Goal: Transaction & Acquisition: Book appointment/travel/reservation

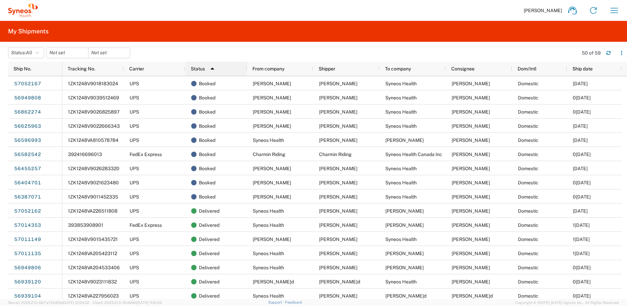
click at [225, 72] on div "Status 1" at bounding box center [218, 68] width 54 height 11
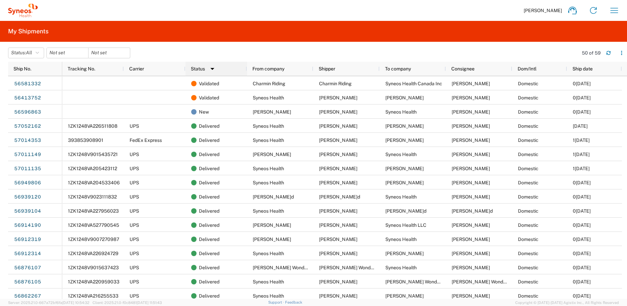
click at [219, 73] on div "Status 1" at bounding box center [218, 68] width 54 height 11
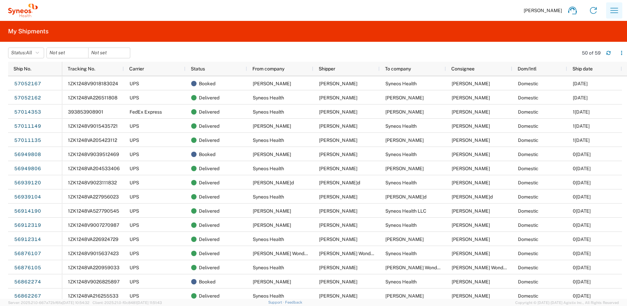
click at [612, 10] on icon "button" at bounding box center [614, 10] width 11 height 11
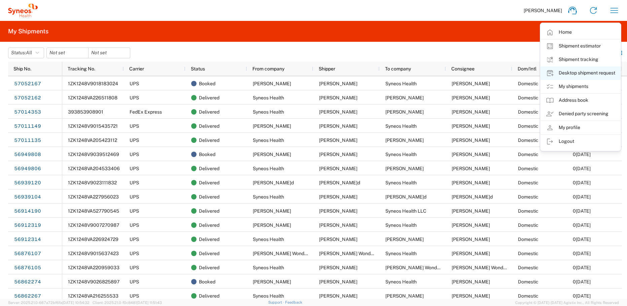
click at [576, 76] on link "Desktop shipment request" at bounding box center [580, 72] width 80 height 13
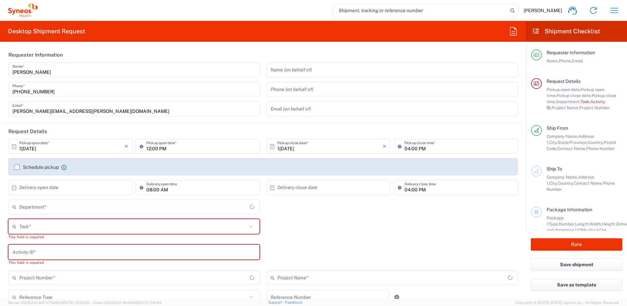
type input "[US_STATE]"
type input "[GEOGRAPHIC_DATA]"
type input "4510"
type input "Syneos Health, LLC-[GEOGRAPHIC_DATA] [GEOGRAPHIC_DATA] [GEOGRAPHIC_DATA]"
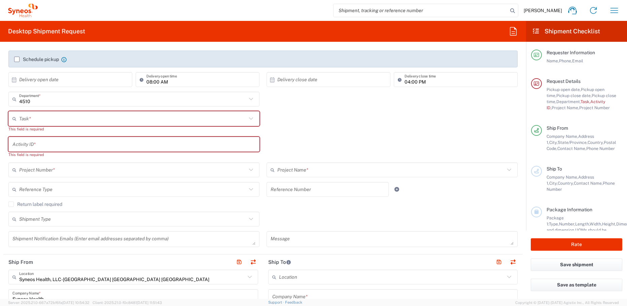
scroll to position [111, 0]
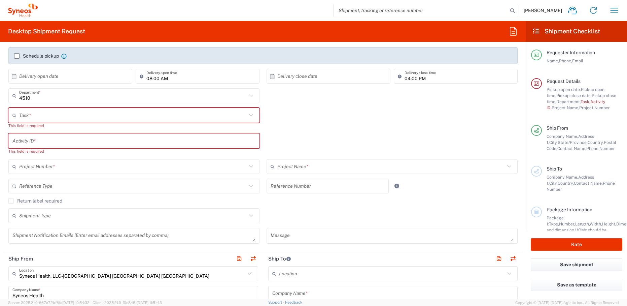
click at [57, 117] on input "text" at bounding box center [133, 115] width 228 height 12
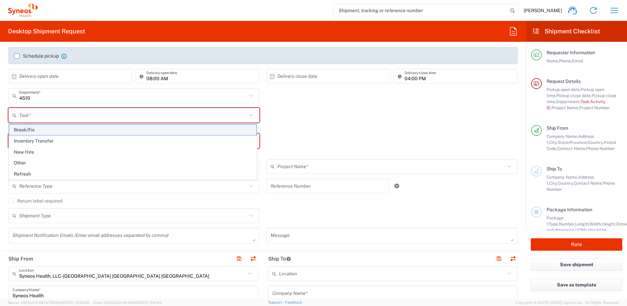
click at [53, 131] on span "Break/Fix" at bounding box center [132, 130] width 247 height 10
type input "Break/Fix"
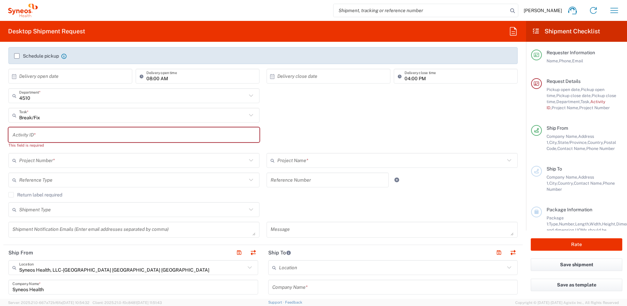
click at [45, 136] on input "text" at bounding box center [133, 135] width 243 height 12
paste input "[PERSON_NAME]"
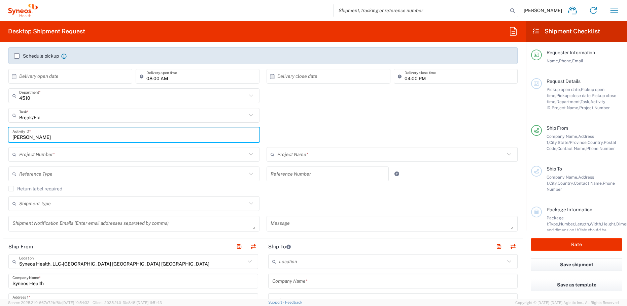
type input "[PERSON_NAME]"
click at [77, 155] on input "text" at bounding box center [133, 154] width 228 height 12
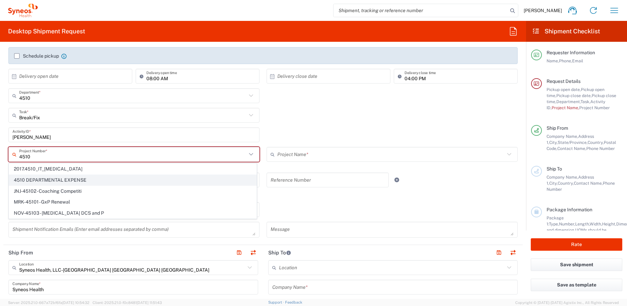
click at [76, 180] on span "4510 DEPARTMENTAL EXPENSE" at bounding box center [132, 180] width 247 height 10
type input "4510 DEPARTMENTAL EXPENSE"
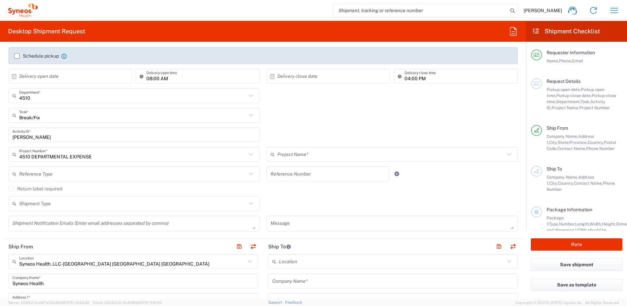
type input "4510 DEPARTMENTAL EXPENSE"
click at [39, 187] on label "Return label required" at bounding box center [35, 188] width 54 height 5
click at [11, 188] on input "Return label required" at bounding box center [11, 188] width 0 height 0
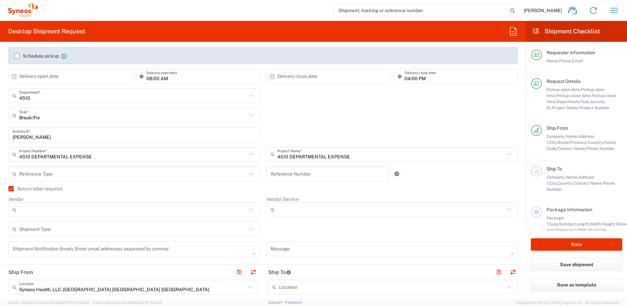
click at [48, 208] on input "Vendor" at bounding box center [133, 209] width 228 height 11
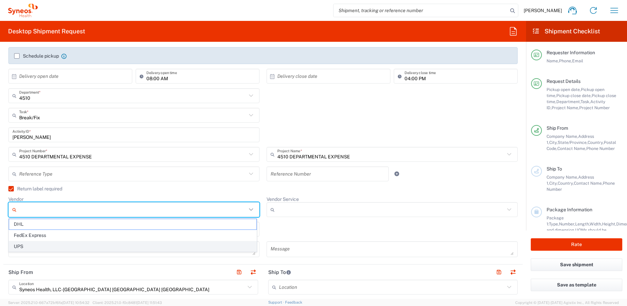
click at [40, 246] on span "UPS" at bounding box center [132, 246] width 247 height 10
type input "UPS"
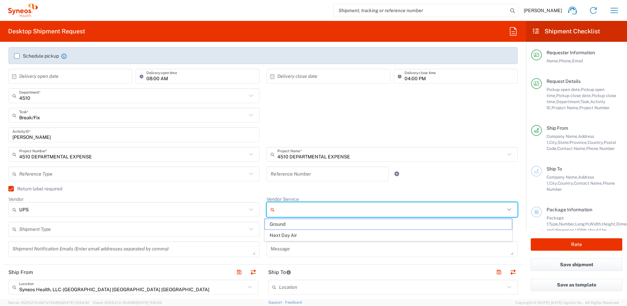
click at [288, 212] on input "Vendor Service" at bounding box center [391, 209] width 228 height 11
click at [289, 225] on span "Ground" at bounding box center [388, 224] width 247 height 10
type input "Ground"
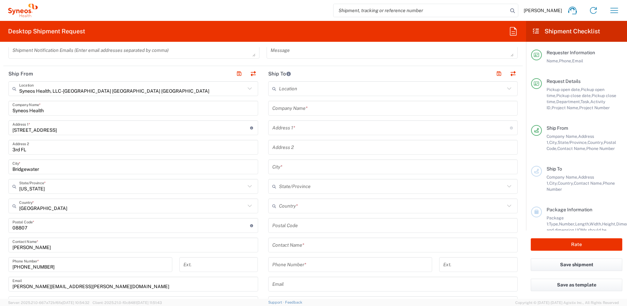
scroll to position [346, 0]
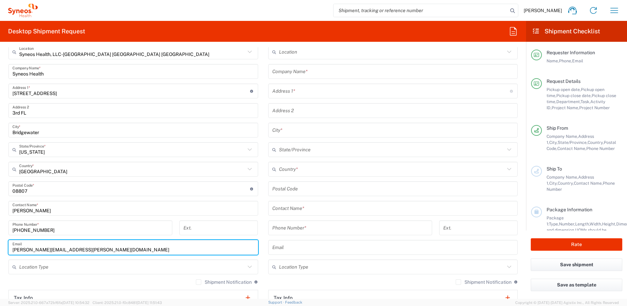
drag, startPoint x: 105, startPoint y: 251, endPoint x: 7, endPoint y: 246, distance: 97.4
click at [7, 246] on main "Syneos Health, LLC-[GEOGRAPHIC_DATA] [GEOGRAPHIC_DATA] [GEOGRAPHIC_DATA] Locati…" at bounding box center [133, 185] width 260 height 283
click at [36, 210] on input "[PERSON_NAME]" at bounding box center [133, 208] width 242 height 12
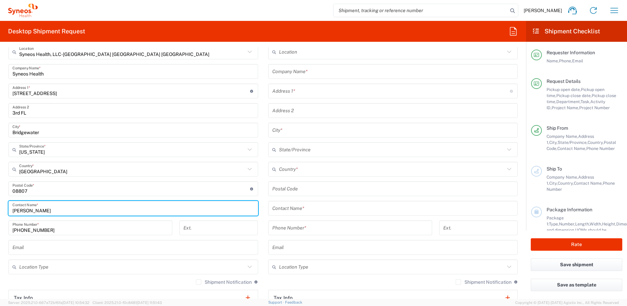
type input "[PERSON_NAME]"
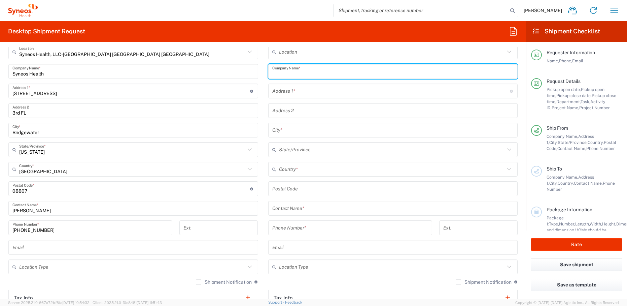
paste input "[PERSON_NAME]"
type input "[PERSON_NAME]"
click at [326, 212] on input "text" at bounding box center [393, 208] width 242 height 12
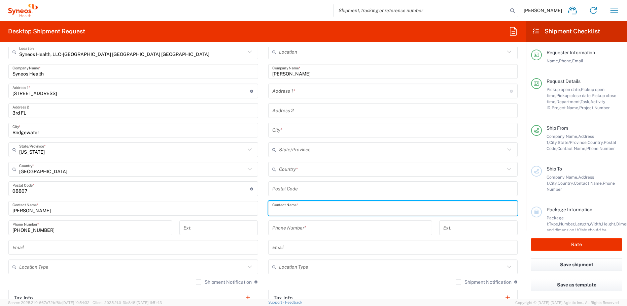
paste input "[PERSON_NAME]"
type input "[PERSON_NAME]"
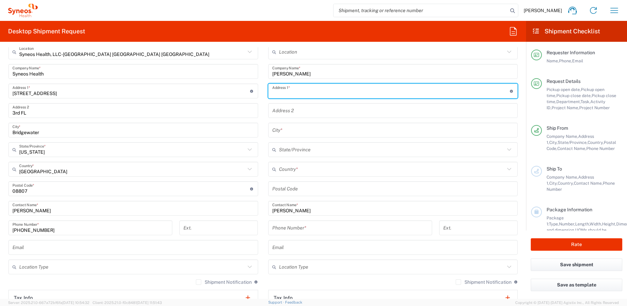
paste input "[STREET_ADDRESS]"
click at [365, 93] on input "[STREET_ADDRESS]" at bounding box center [391, 91] width 238 height 12
type input "[STREET_ADDRESS]"
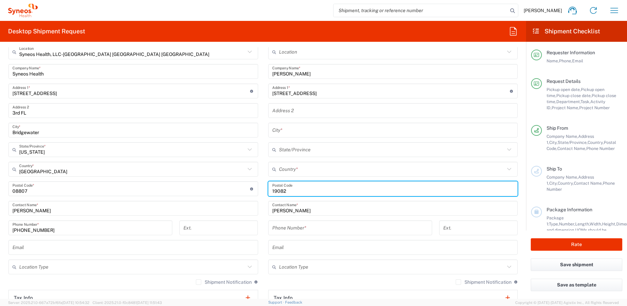
type input "19082"
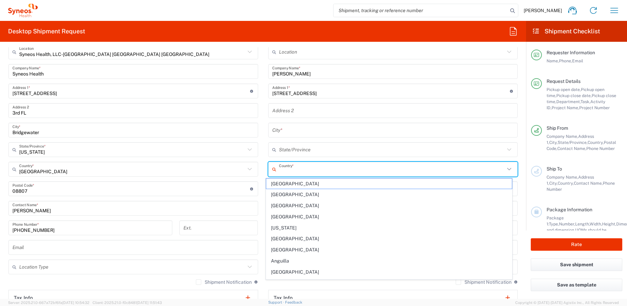
click at [300, 171] on input "text" at bounding box center [392, 169] width 226 height 12
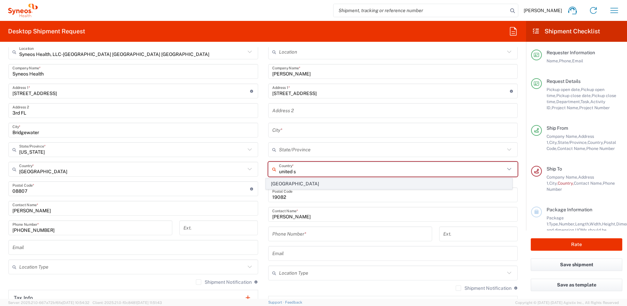
click at [270, 184] on span "[GEOGRAPHIC_DATA]" at bounding box center [389, 183] width 246 height 10
type input "[GEOGRAPHIC_DATA]"
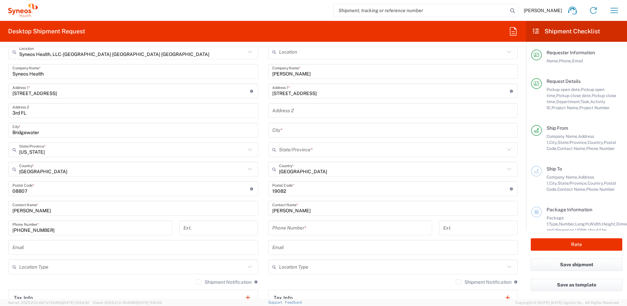
click at [329, 131] on input "text" at bounding box center [393, 130] width 242 height 12
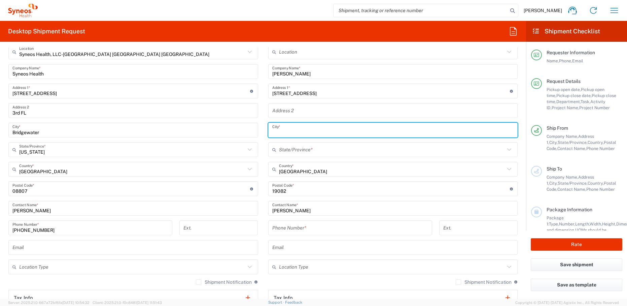
click at [326, 150] on input "text" at bounding box center [392, 150] width 226 height 12
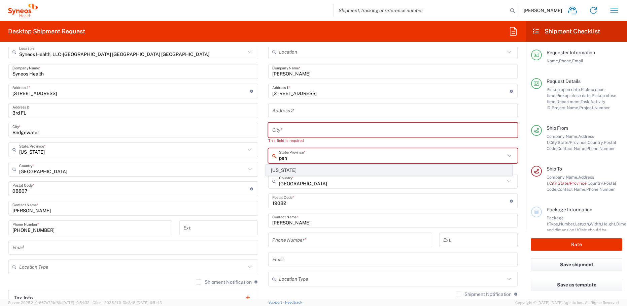
click at [281, 170] on span "[US_STATE]" at bounding box center [389, 170] width 246 height 10
type input "[US_STATE]"
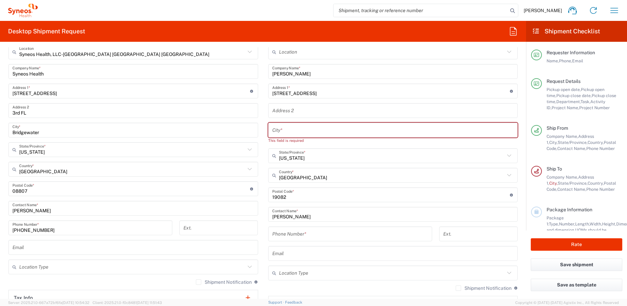
click at [358, 94] on input "[STREET_ADDRESS]" at bounding box center [391, 91] width 238 height 12
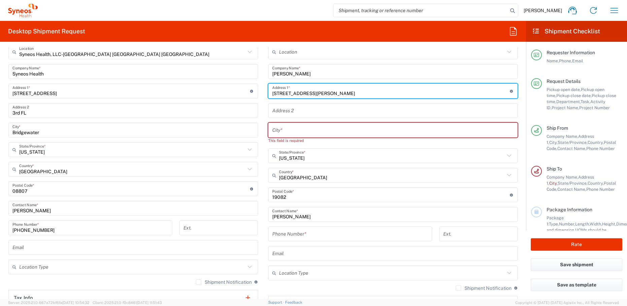
drag, startPoint x: 323, startPoint y: 94, endPoint x: 354, endPoint y: 95, distance: 30.7
click at [354, 95] on input "[STREET_ADDRESS][PERSON_NAME]" at bounding box center [391, 91] width 238 height 12
type input "[STREET_ADDRESS]"
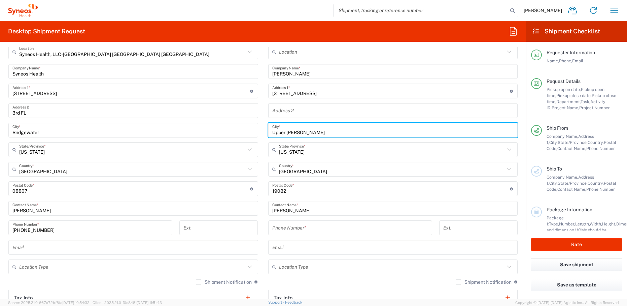
type input "Upper [PERSON_NAME]"
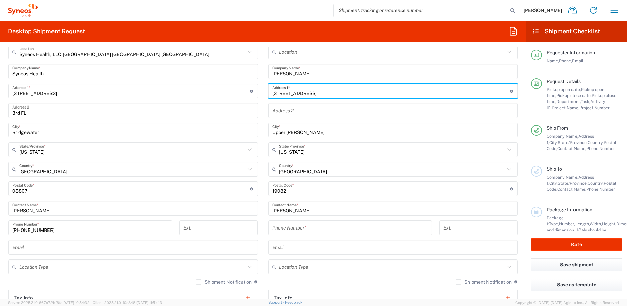
click at [352, 93] on input "[STREET_ADDRESS]" at bounding box center [391, 91] width 238 height 12
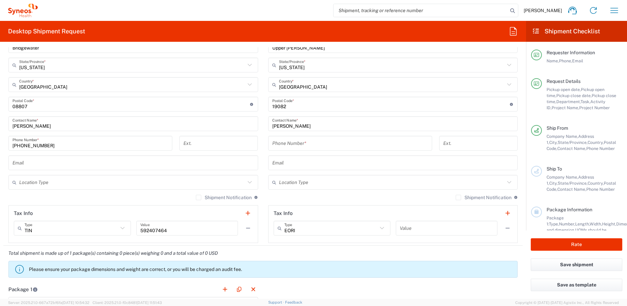
scroll to position [442, 0]
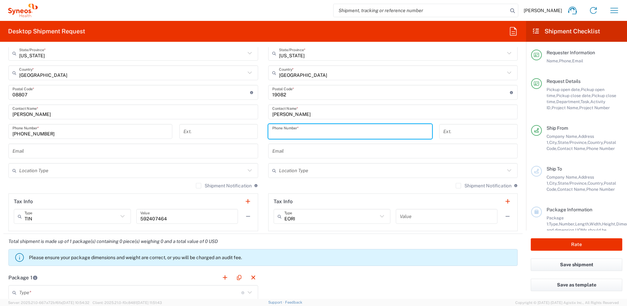
paste input "[PHONE_NUMBER]"
click at [289, 134] on input "[PHONE_NUMBER]" at bounding box center [350, 132] width 156 height 12
click at [280, 133] on input "[PHONE_NUMBER]" at bounding box center [350, 132] width 156 height 12
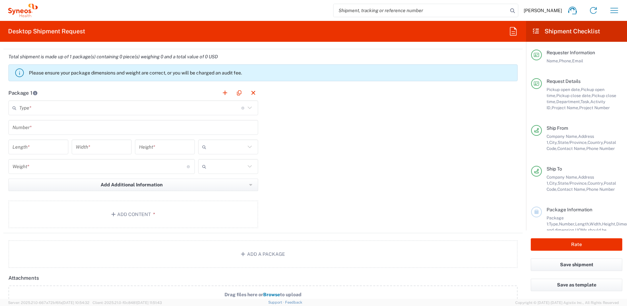
scroll to position [629, 0]
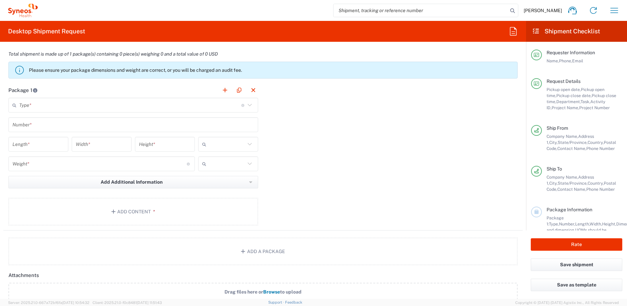
type input "2672782407"
click at [86, 107] on input "text" at bounding box center [130, 105] width 222 height 12
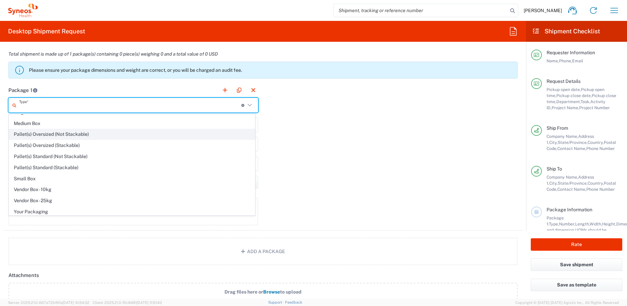
scroll to position [21, 0]
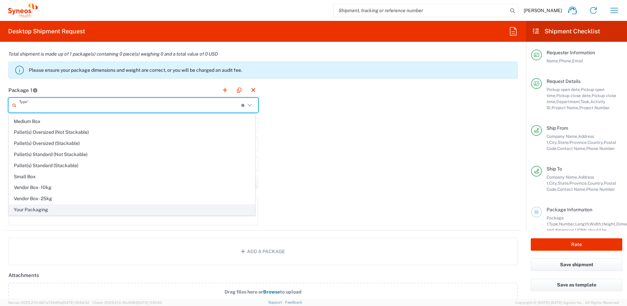
click at [71, 208] on span "Your Packaging" at bounding box center [132, 209] width 246 height 10
type input "Your Packaging"
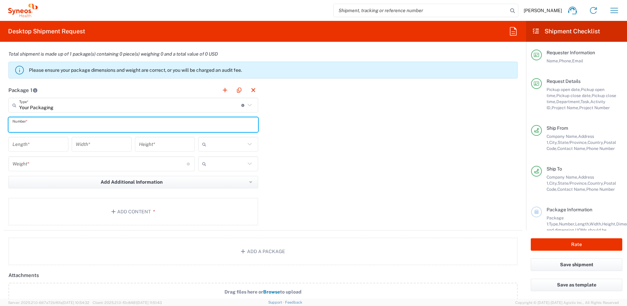
click at [54, 127] on input "text" at bounding box center [133, 125] width 242 height 12
type input "1"
click at [47, 140] on input "number" at bounding box center [38, 144] width 52 height 12
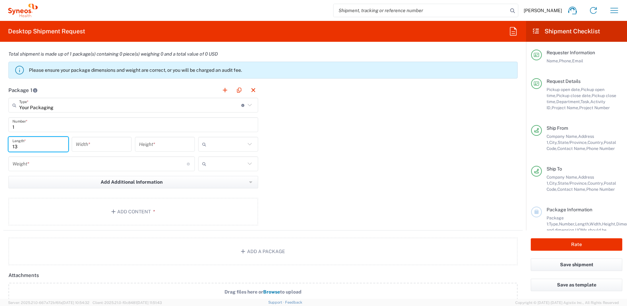
type input "13"
click at [93, 147] on input "number" at bounding box center [102, 144] width 52 height 12
type input "13"
click at [164, 147] on input "number" at bounding box center [165, 144] width 52 height 12
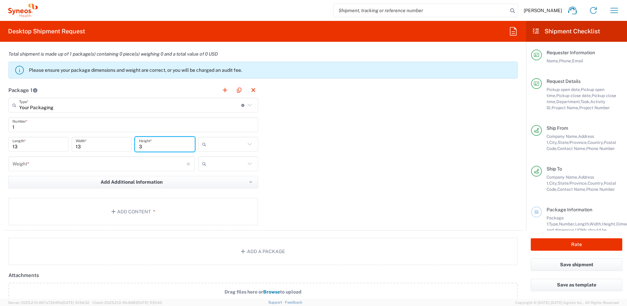
type input "3"
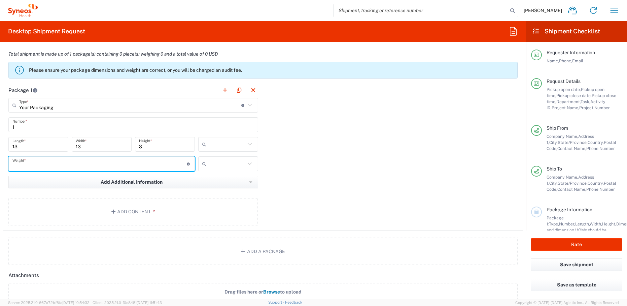
click at [146, 163] on input "number" at bounding box center [99, 164] width 174 height 12
type input "6"
click at [154, 204] on button "Add Content *" at bounding box center [133, 212] width 250 height 28
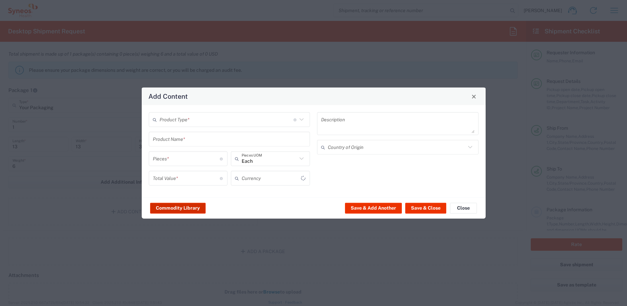
type input "US Dollar"
click at [198, 121] on input "text" at bounding box center [227, 119] width 134 height 12
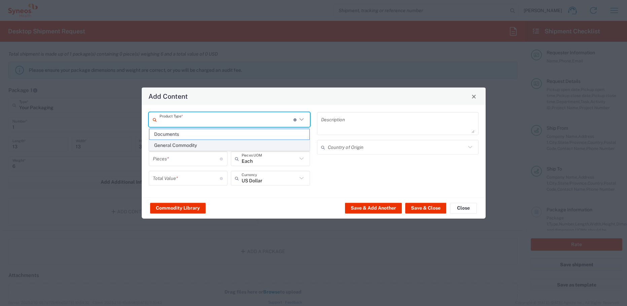
click at [192, 143] on span "General Commodity" at bounding box center [229, 145] width 160 height 10
type input "General Commodity"
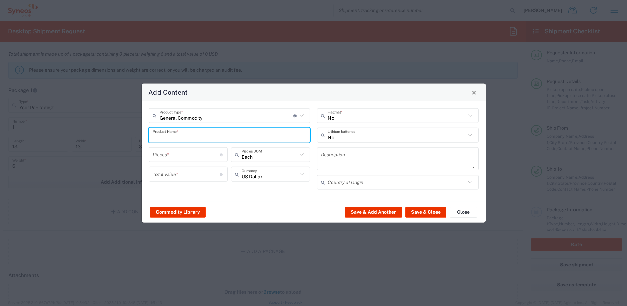
click at [176, 136] on input "text" at bounding box center [229, 135] width 153 height 12
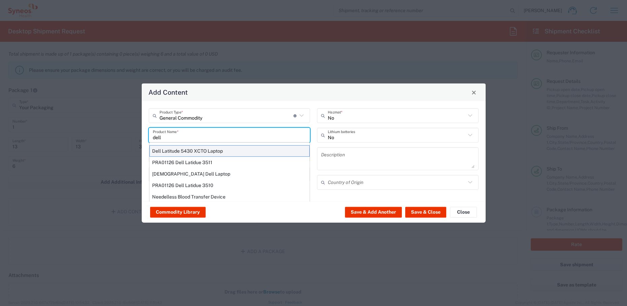
click at [186, 150] on div "Dell Latitude 5430 XCTO Laptop" at bounding box center [229, 150] width 160 height 11
type input "Dell Latitude 5430 XCTO Laptop"
type input "1"
type textarea "BaseIntel Core i7-1265U vProÂ® Processor - 14" 16 GB RAM - 512 GB SSD"
type input "[GEOGRAPHIC_DATA]"
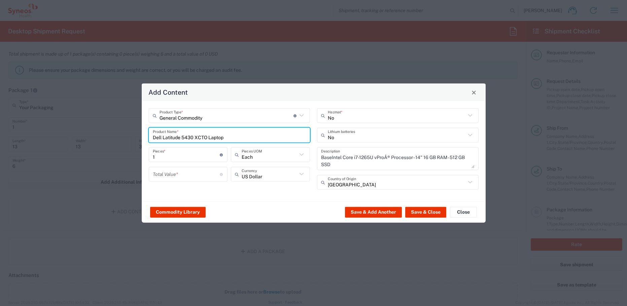
click at [188, 172] on input "number" at bounding box center [186, 174] width 67 height 12
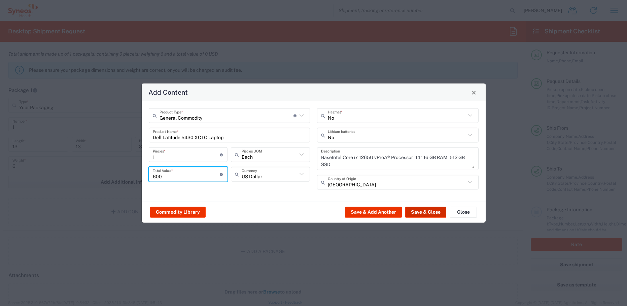
type input "600"
click at [413, 211] on button "Save & Close" at bounding box center [425, 211] width 41 height 11
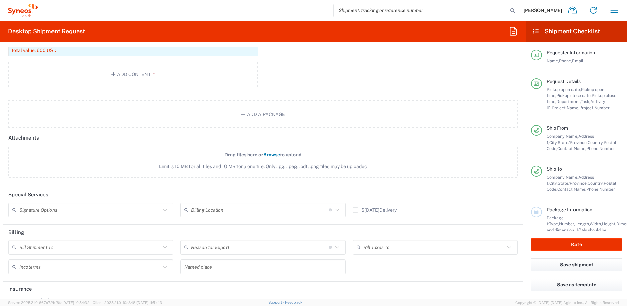
scroll to position [832, 0]
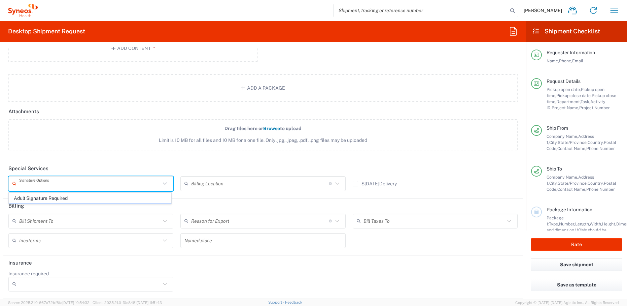
click at [139, 186] on input "text" at bounding box center [89, 183] width 141 height 12
click at [135, 194] on span "Adult Signature Required" at bounding box center [90, 198] width 162 height 10
type input "Adult Signature Required"
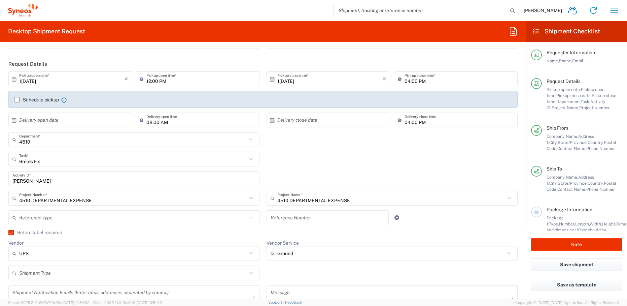
scroll to position [0, 0]
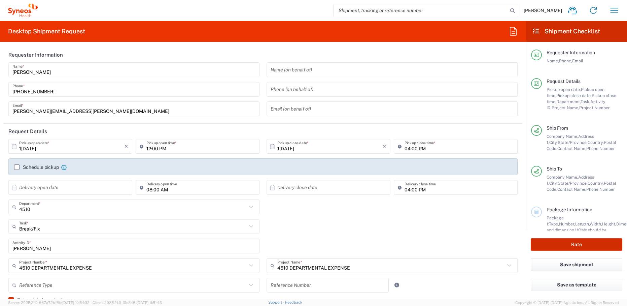
click at [541, 245] on button "Rate" at bounding box center [577, 244] width 92 height 12
type input "4510"
type input "4510 DEPARTMENTAL EXPENSE"
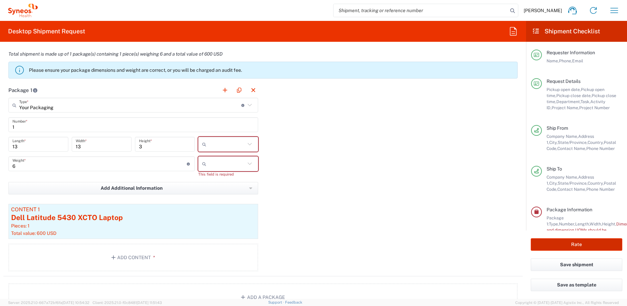
scroll to position [613, 0]
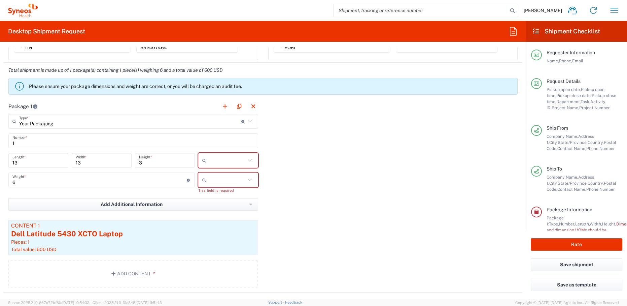
click at [226, 162] on input "text" at bounding box center [227, 160] width 36 height 11
click at [222, 196] on span "in" at bounding box center [226, 197] width 58 height 10
type input "in"
click at [218, 181] on input "text" at bounding box center [227, 179] width 36 height 11
click at [222, 205] on span "lbs" at bounding box center [226, 205] width 58 height 10
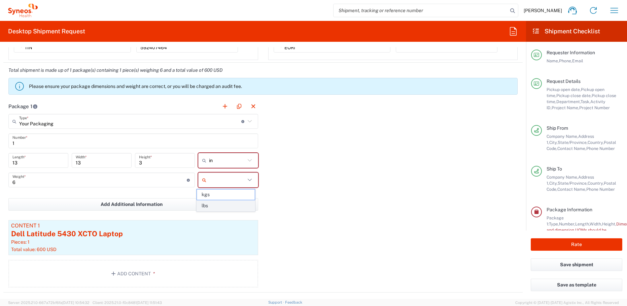
type input "lbs"
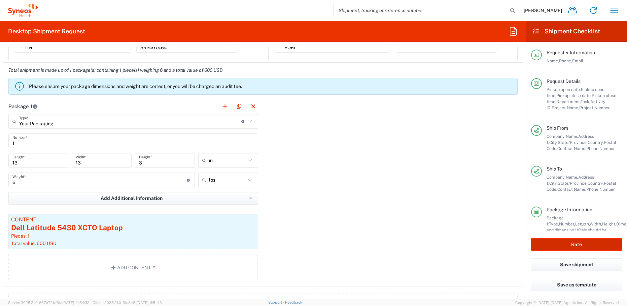
click at [583, 243] on button "Rate" at bounding box center [577, 244] width 92 height 12
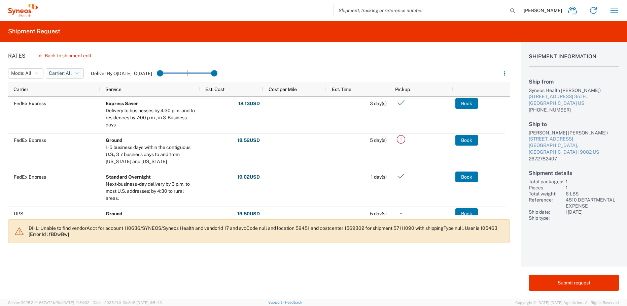
click at [64, 76] on span "Carrier: All" at bounding box center [60, 73] width 23 height 6
click at [64, 88] on span "All" at bounding box center [85, 88] width 78 height 10
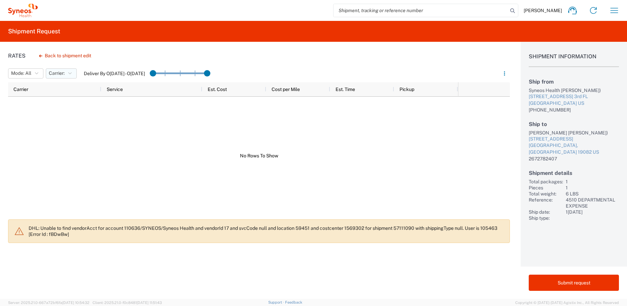
click at [67, 74] on button "Carrier:" at bounding box center [61, 73] width 31 height 10
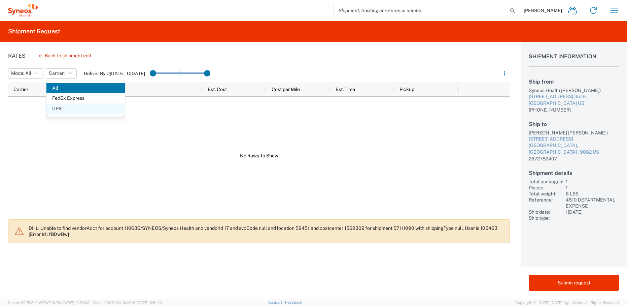
click at [66, 107] on span "UPS" at bounding box center [85, 108] width 78 height 10
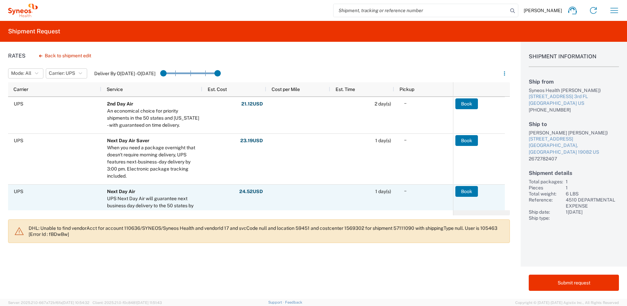
scroll to position [135, 0]
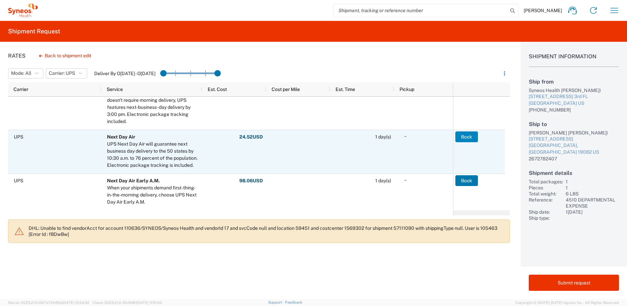
click at [465, 138] on button "Book" at bounding box center [466, 136] width 23 height 11
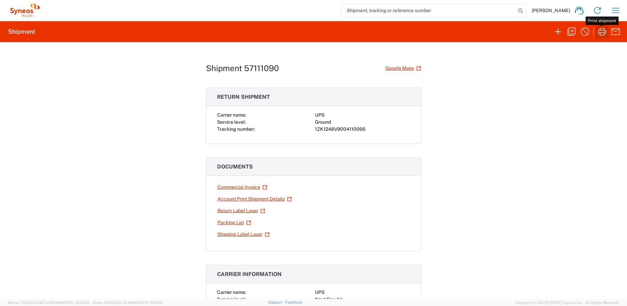
click at [603, 33] on icon "button" at bounding box center [602, 31] width 8 height 7
click at [228, 211] on link "Return Label Laser" at bounding box center [241, 211] width 48 height 12
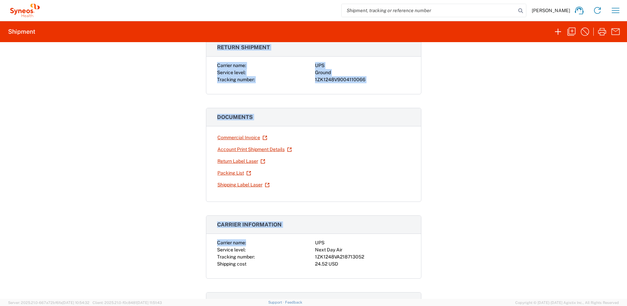
scroll to position [52, 0]
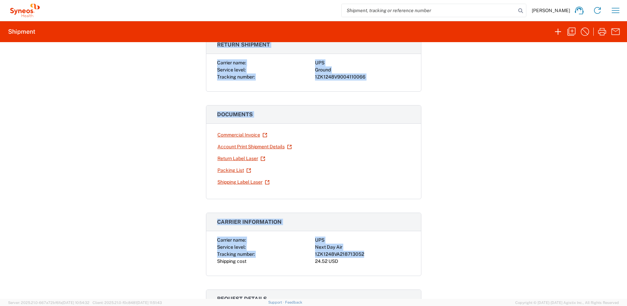
drag, startPoint x: 214, startPoint y: 96, endPoint x: 381, endPoint y: 254, distance: 230.4
copy div "Return shipment Carrier name: UPS Service level: Ground Tracking number: 1ZK124…"
